Goal: Task Accomplishment & Management: Use online tool/utility

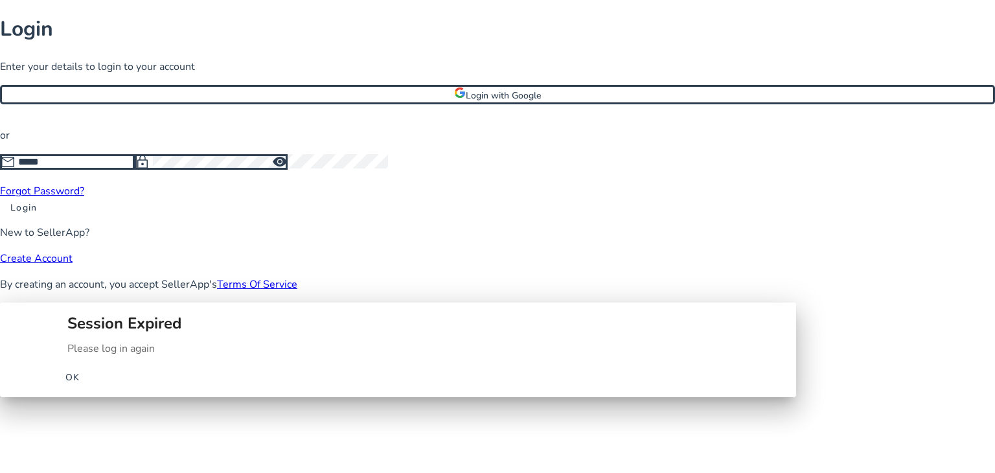
type input "**********"
click at [93, 361] on span "button" at bounding box center [72, 376] width 41 height 31
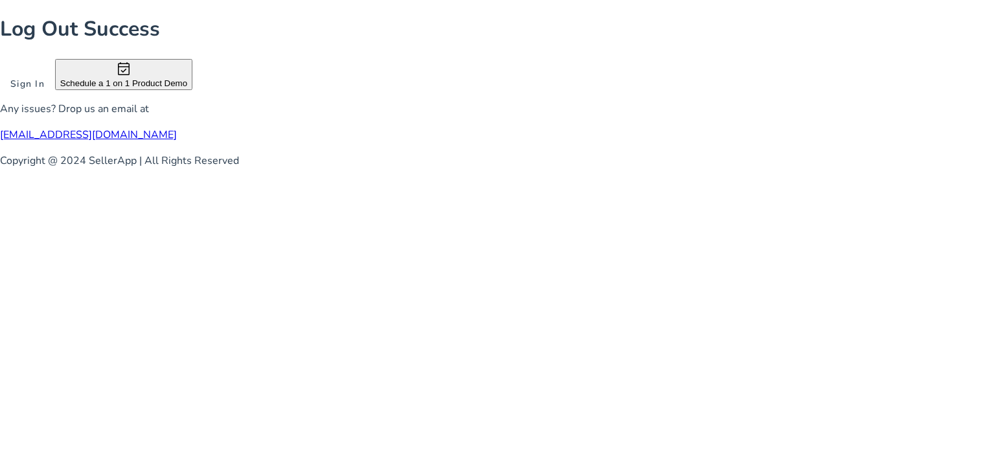
click at [45, 91] on span "Sign In" at bounding box center [27, 84] width 34 height 14
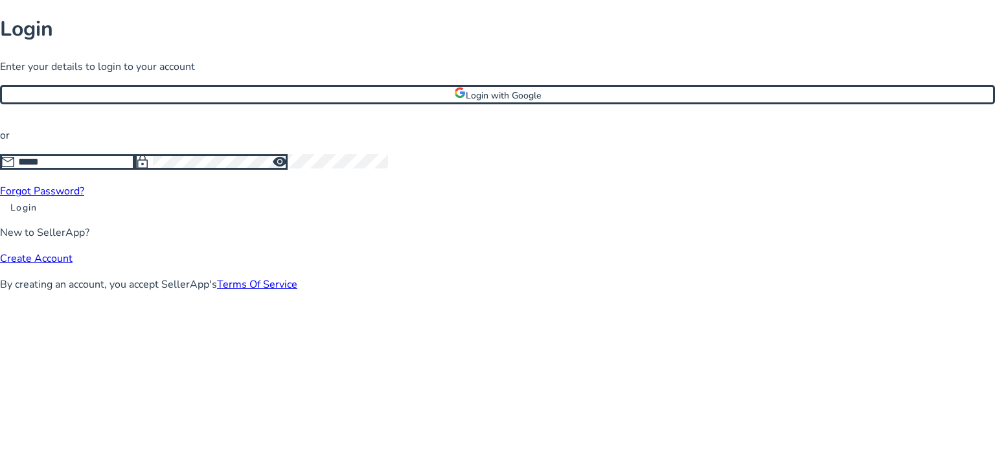
type input "**********"
click at [47, 223] on span at bounding box center [23, 207] width 47 height 31
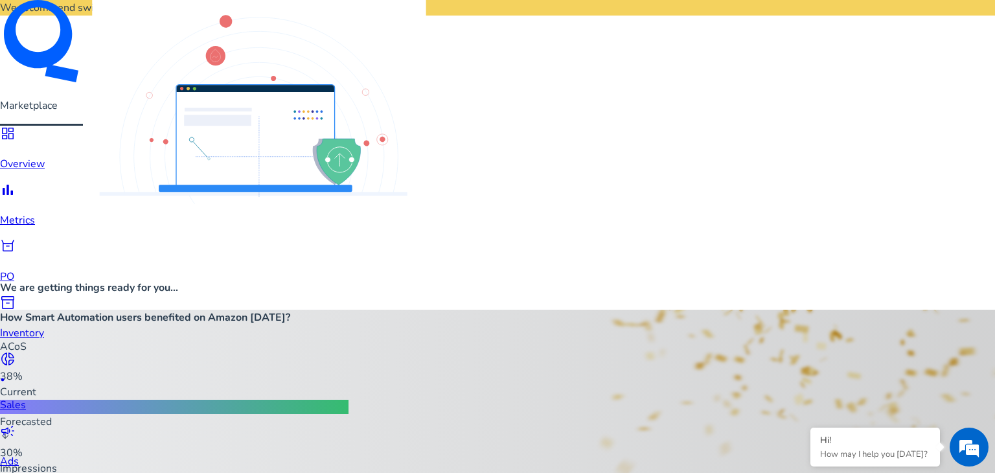
scroll to position [689, 0]
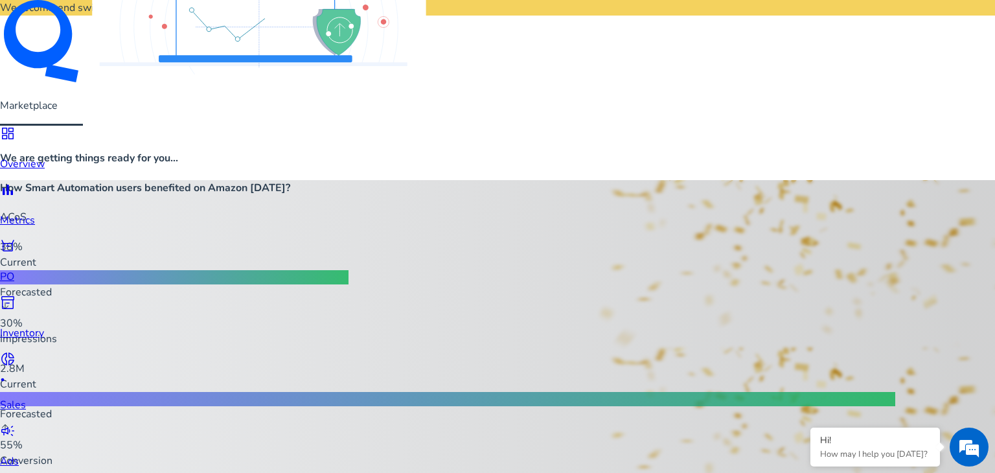
click at [16, 295] on span "inventory_2" at bounding box center [8, 303] width 16 height 16
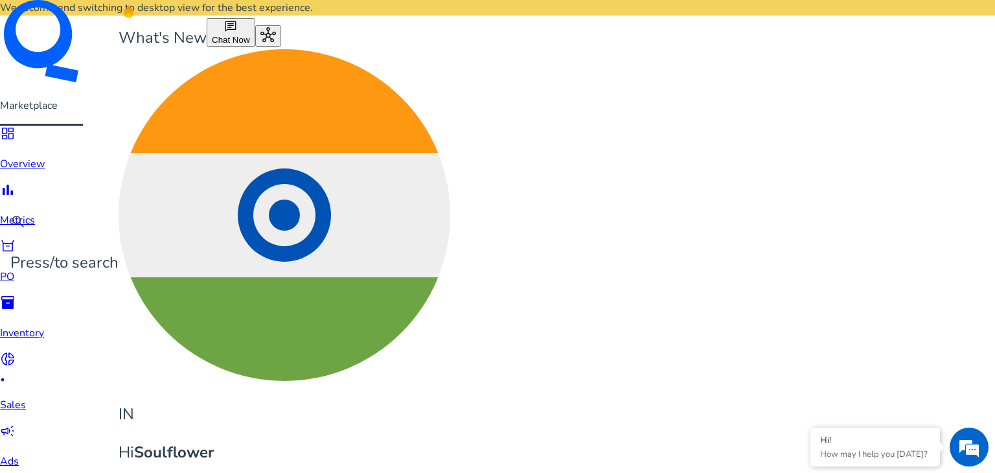
click at [17, 182] on link "bar_chart Metrics" at bounding box center [39, 205] width 78 height 46
click at [32, 182] on div "bar_chart" at bounding box center [39, 192] width 78 height 20
click at [16, 182] on span "bar_chart" at bounding box center [8, 190] width 16 height 16
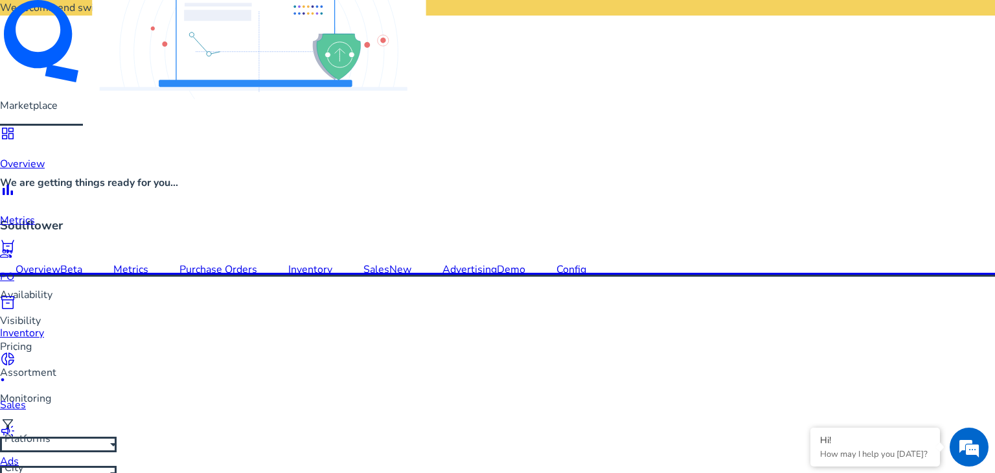
scroll to position [700, 0]
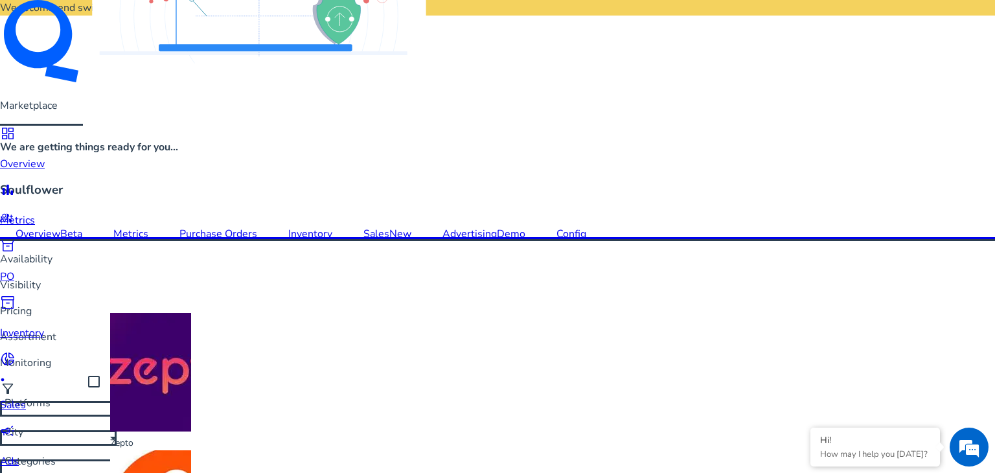
click at [131, 337] on mat-option "Zepto" at bounding box center [134, 381] width 113 height 137
click at [467, 291] on div at bounding box center [497, 236] width 995 height 473
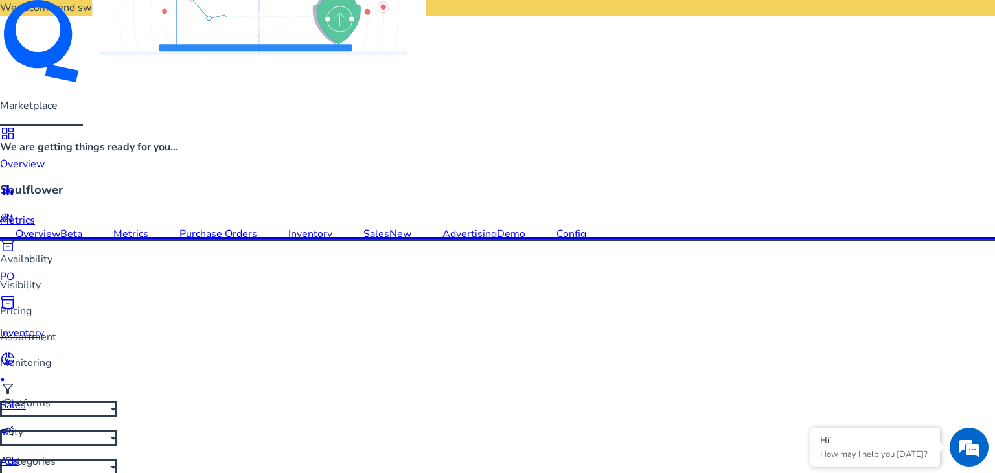
click at [458, 386] on span "Out of Stock" at bounding box center [437, 390] width 52 height 14
click at [961, 292] on div at bounding box center [497, 236] width 995 height 473
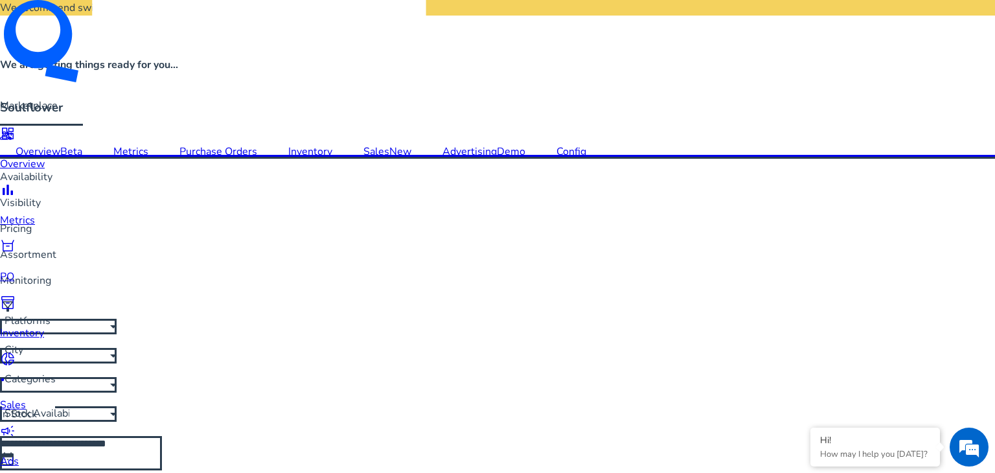
scroll to position [783, 0]
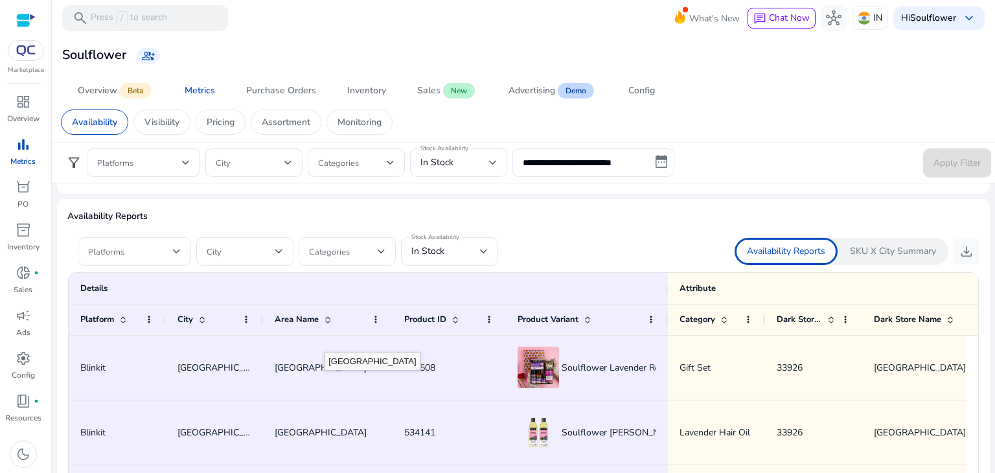
scroll to position [741, 0]
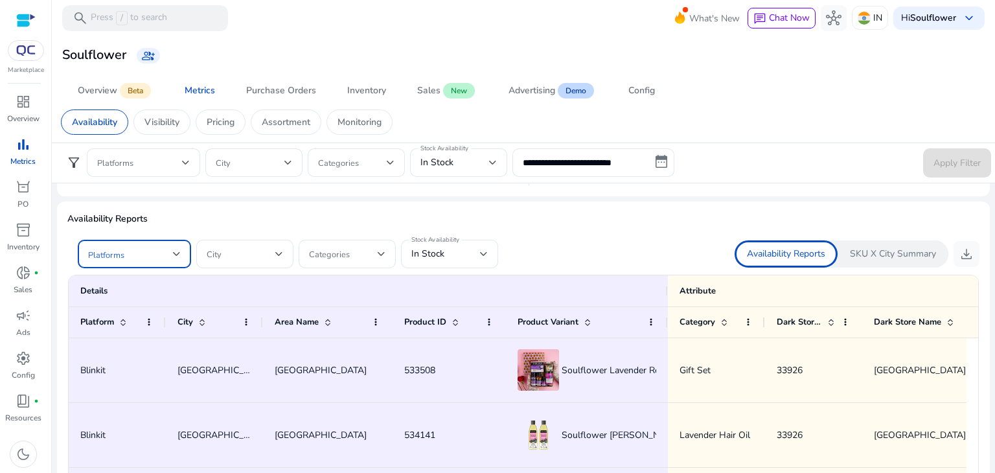
click at [175, 251] on div at bounding box center [177, 253] width 8 height 5
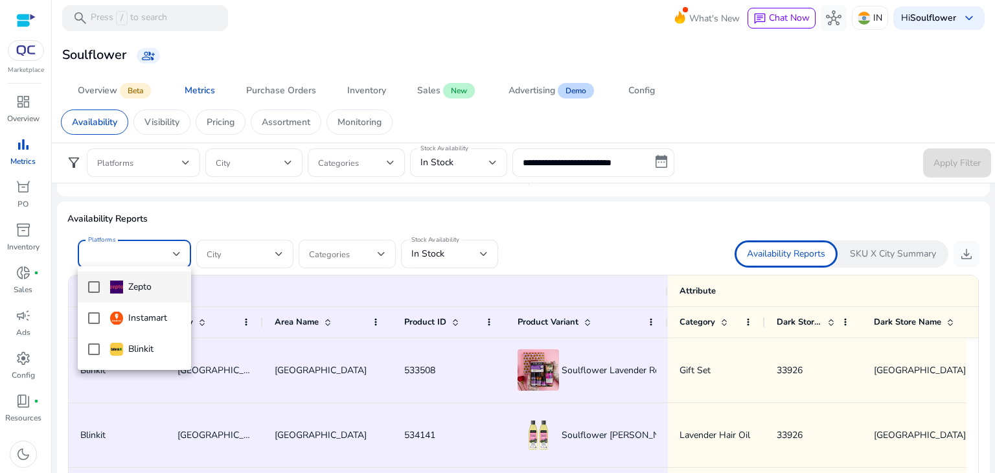
click at [96, 287] on mat-pseudo-checkbox at bounding box center [94, 287] width 12 height 12
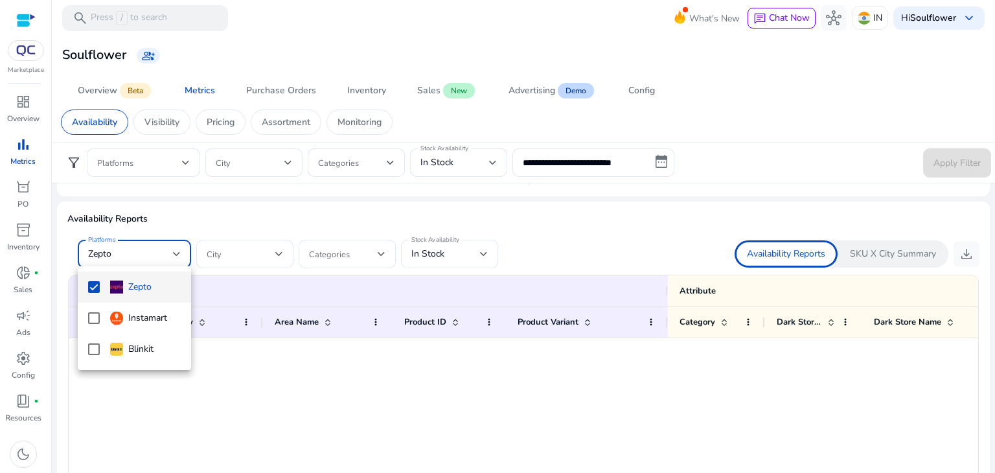
click at [543, 247] on div at bounding box center [497, 236] width 995 height 473
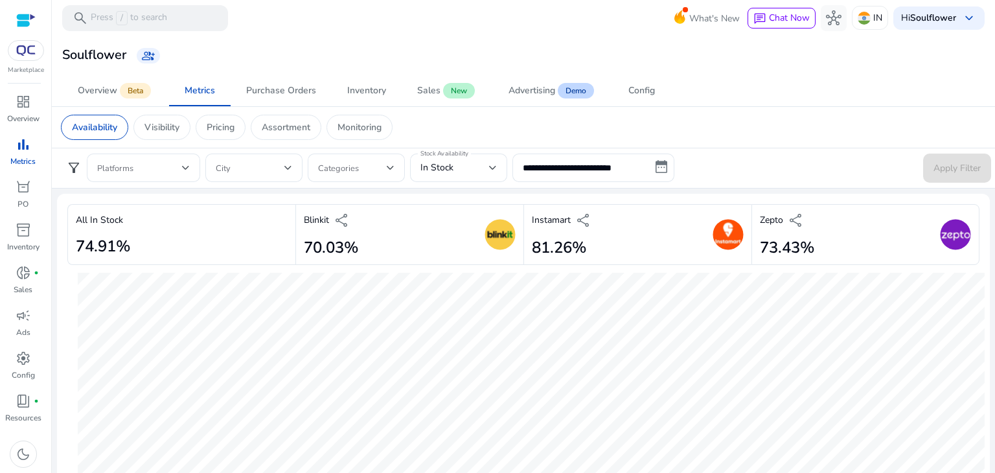
scroll to position [0, 0]
